Goal: Find specific page/section: Find specific page/section

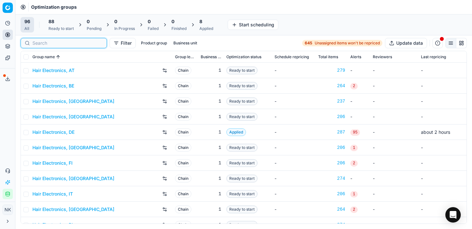
click at [38, 43] on input at bounding box center [67, 43] width 70 height 6
paste input "80061635-0028372"
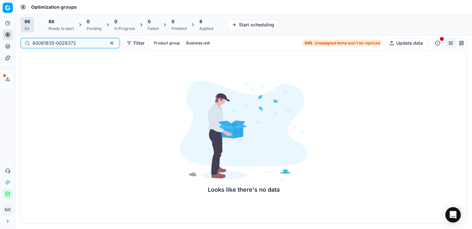
type input "80061635-0028372"
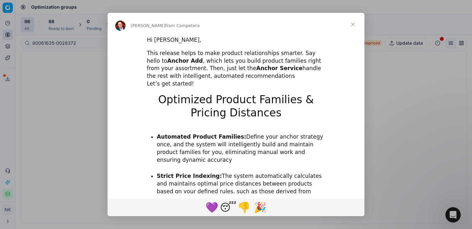
click at [353, 25] on span "Close" at bounding box center [352, 24] width 23 height 23
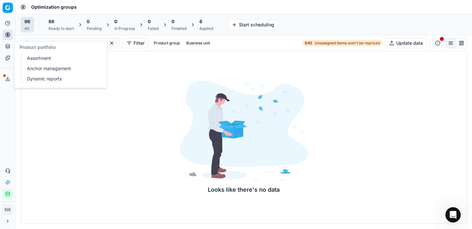
click at [50, 60] on link "Assortment" at bounding box center [61, 58] width 75 height 9
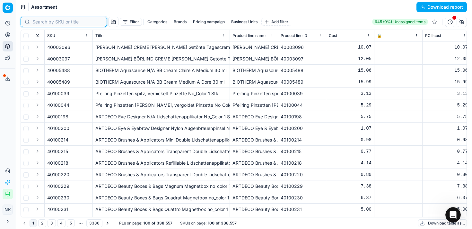
click at [38, 21] on input at bounding box center [67, 22] width 70 height 6
paste input "80061635-0028372"
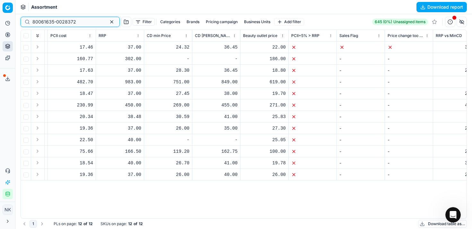
scroll to position [0, 392]
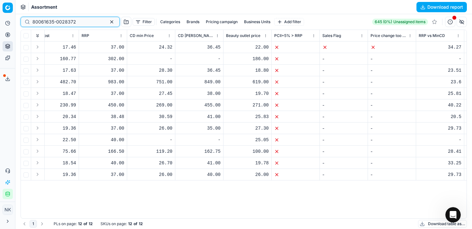
type input "80061635-0028372"
click at [241, 23] on button "Business Units" at bounding box center [256, 22] width 31 height 8
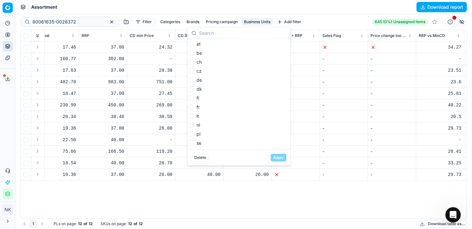
click at [188, 120] on div "at be ch cz de dk fi fr it nl pl se" at bounding box center [238, 94] width 103 height 110
click at [189, 118] on input "it" at bounding box center [191, 115] width 5 height 5
checkbox input "true"
click at [278, 159] on button "Apply" at bounding box center [279, 157] width 16 height 8
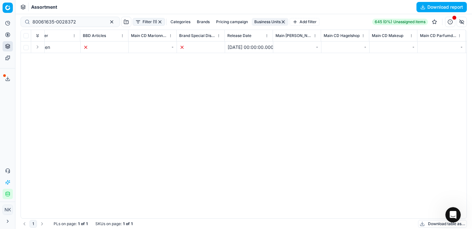
scroll to position [0, 2817]
click at [80, 24] on input "80061635-0028372" at bounding box center [67, 22] width 70 height 6
